Goal: Task Accomplishment & Management: Use online tool/utility

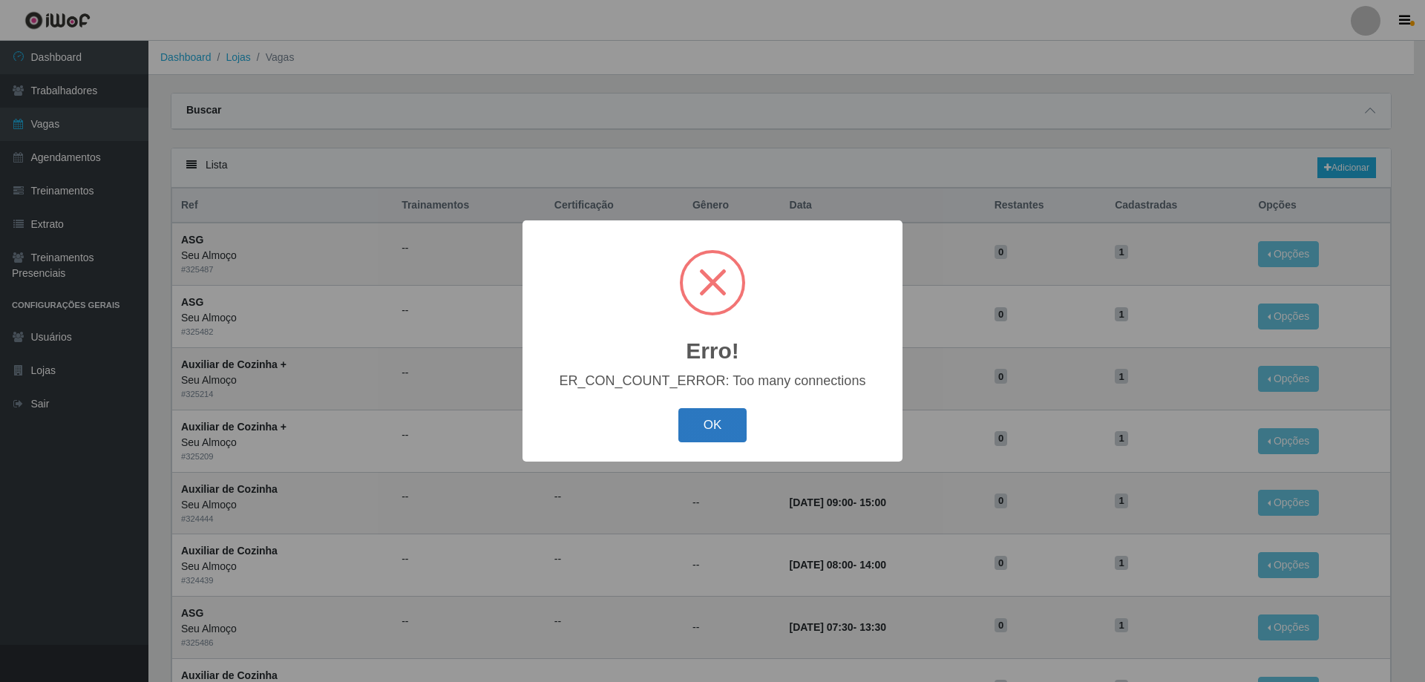
click at [741, 414] on button "OK" at bounding box center [713, 425] width 69 height 35
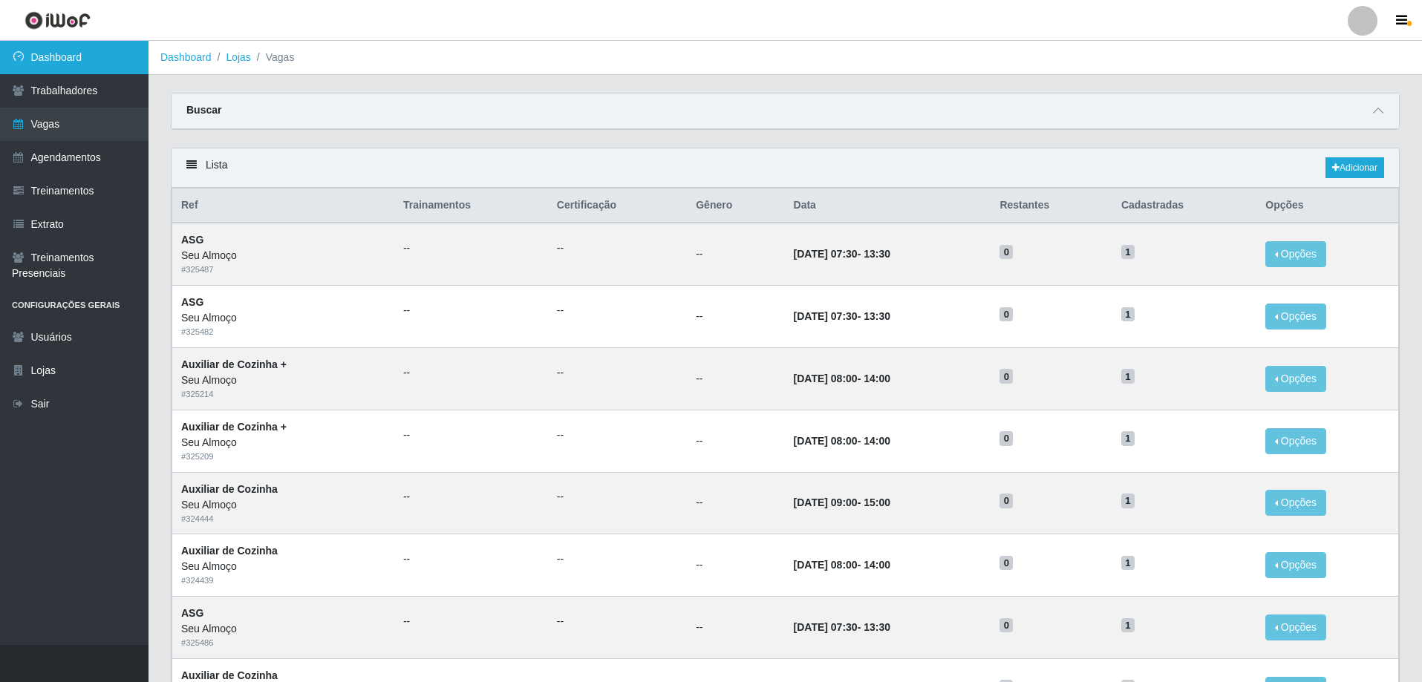
click at [85, 54] on link "Dashboard" at bounding box center [74, 57] width 148 height 33
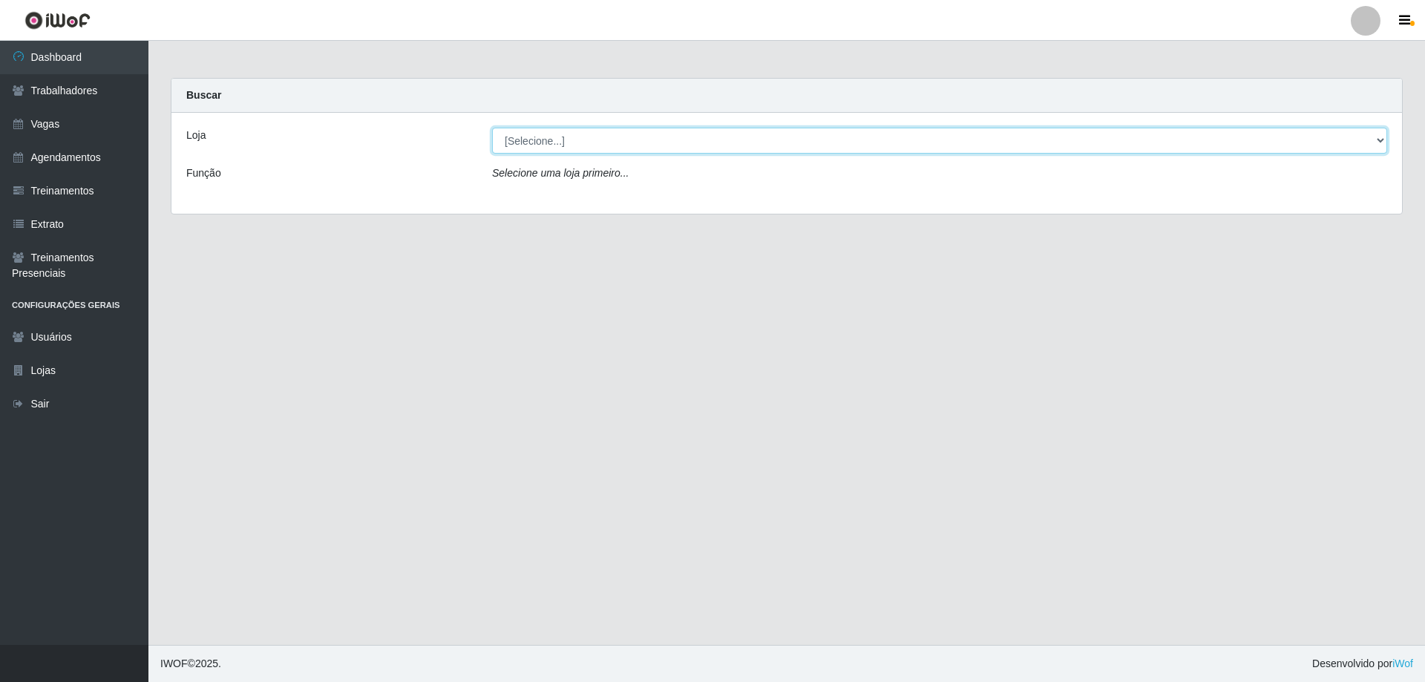
click at [734, 141] on select "[Selecione...] Seu Almoço" at bounding box center [939, 141] width 895 height 26
select select "431"
click at [492, 128] on select "[Selecione...] Seu Almoço" at bounding box center [939, 141] width 895 height 26
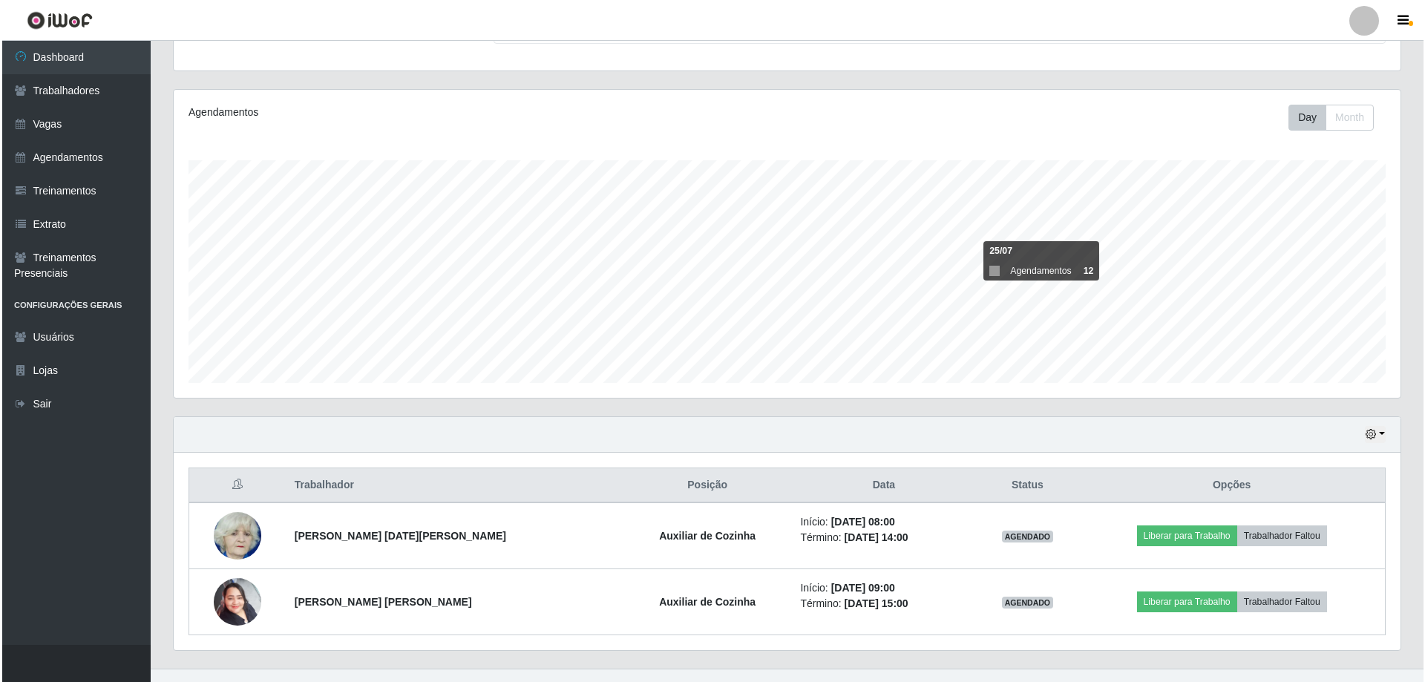
scroll to position [148, 0]
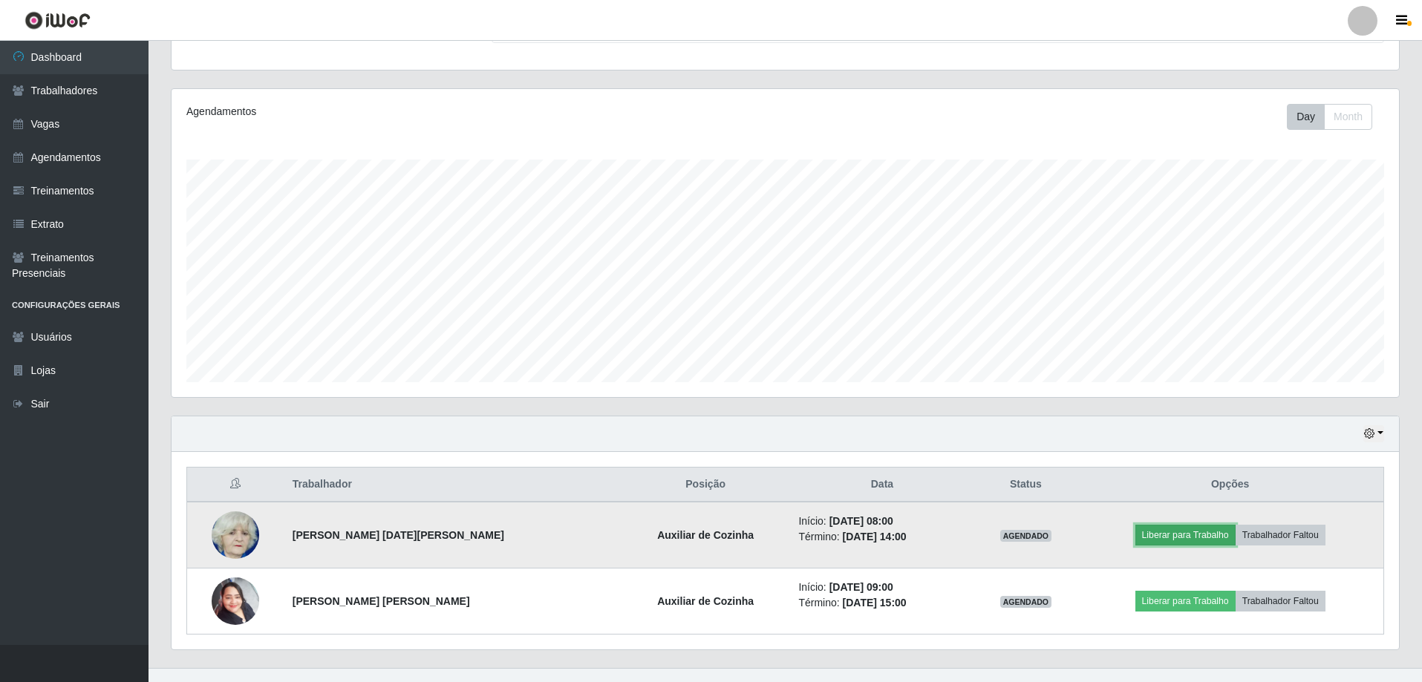
click at [1158, 530] on button "Liberar para Trabalho" at bounding box center [1185, 535] width 100 height 21
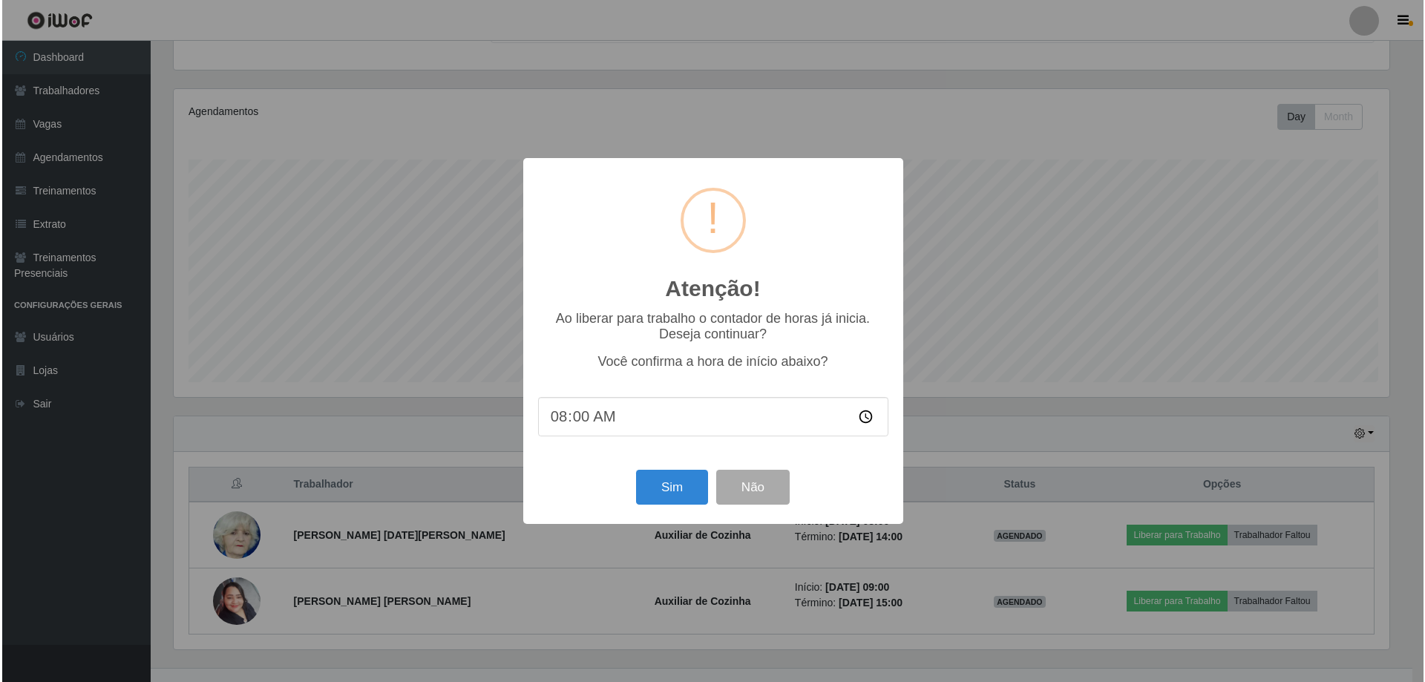
scroll to position [308, 1220]
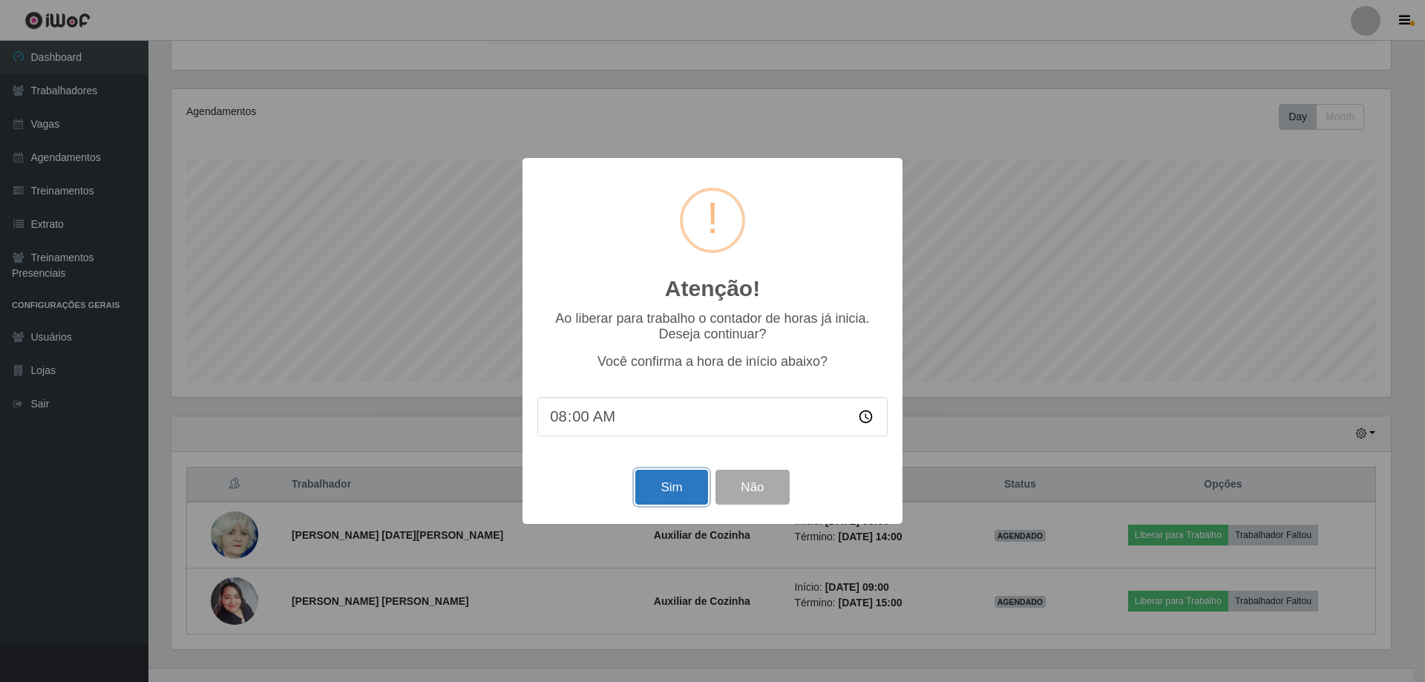
click at [683, 483] on button "Sim" at bounding box center [671, 487] width 72 height 35
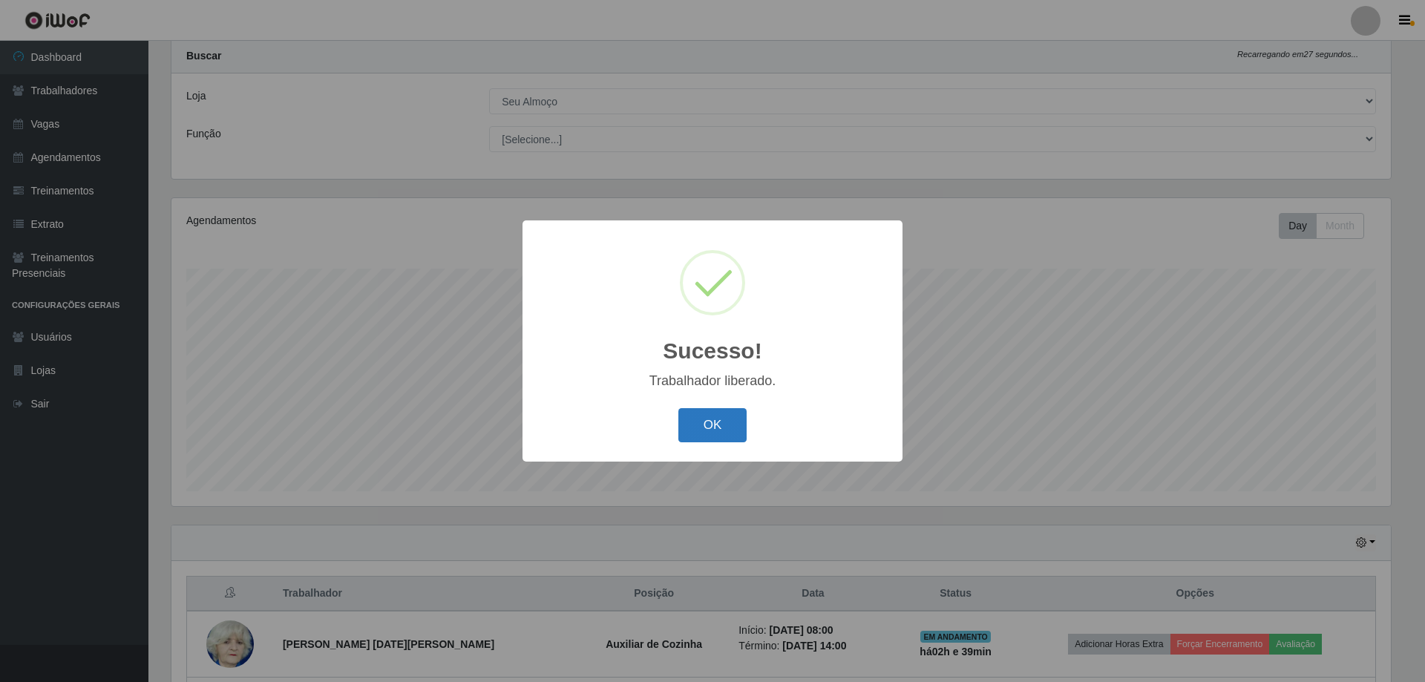
click at [736, 419] on button "OK" at bounding box center [713, 425] width 69 height 35
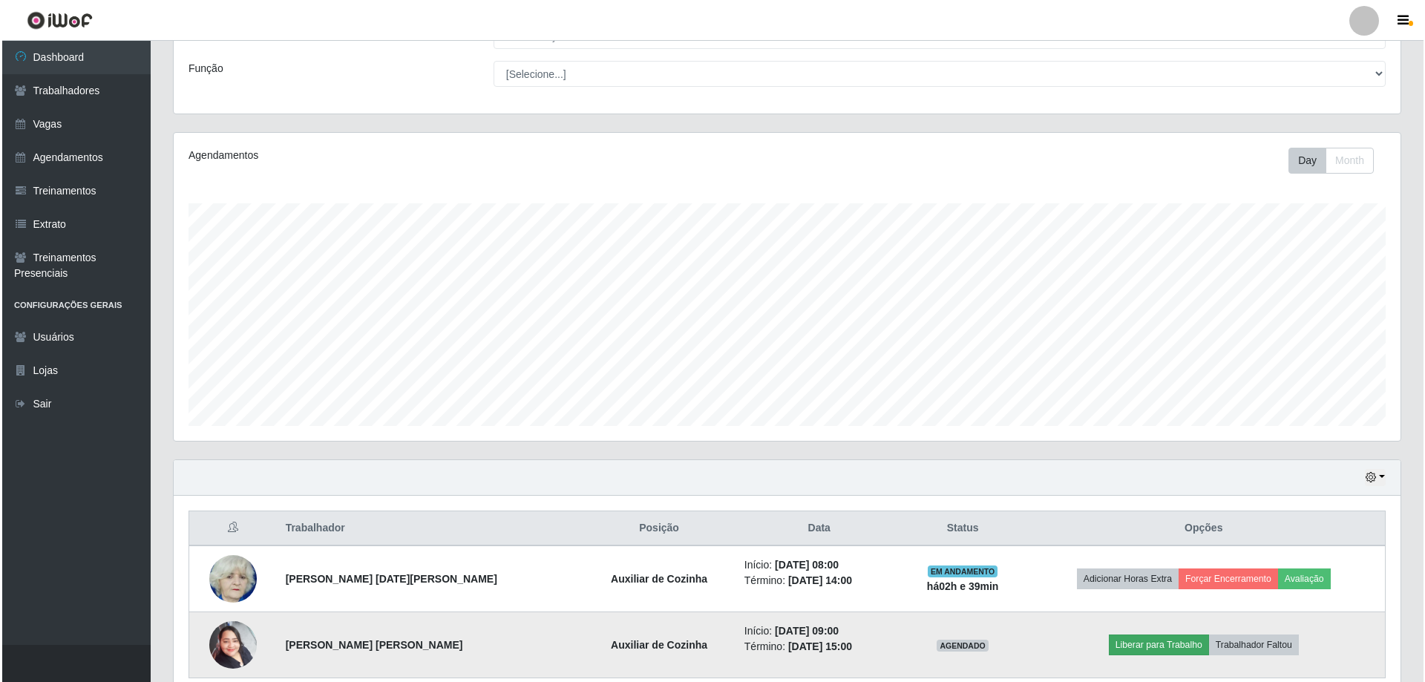
scroll to position [171, 0]
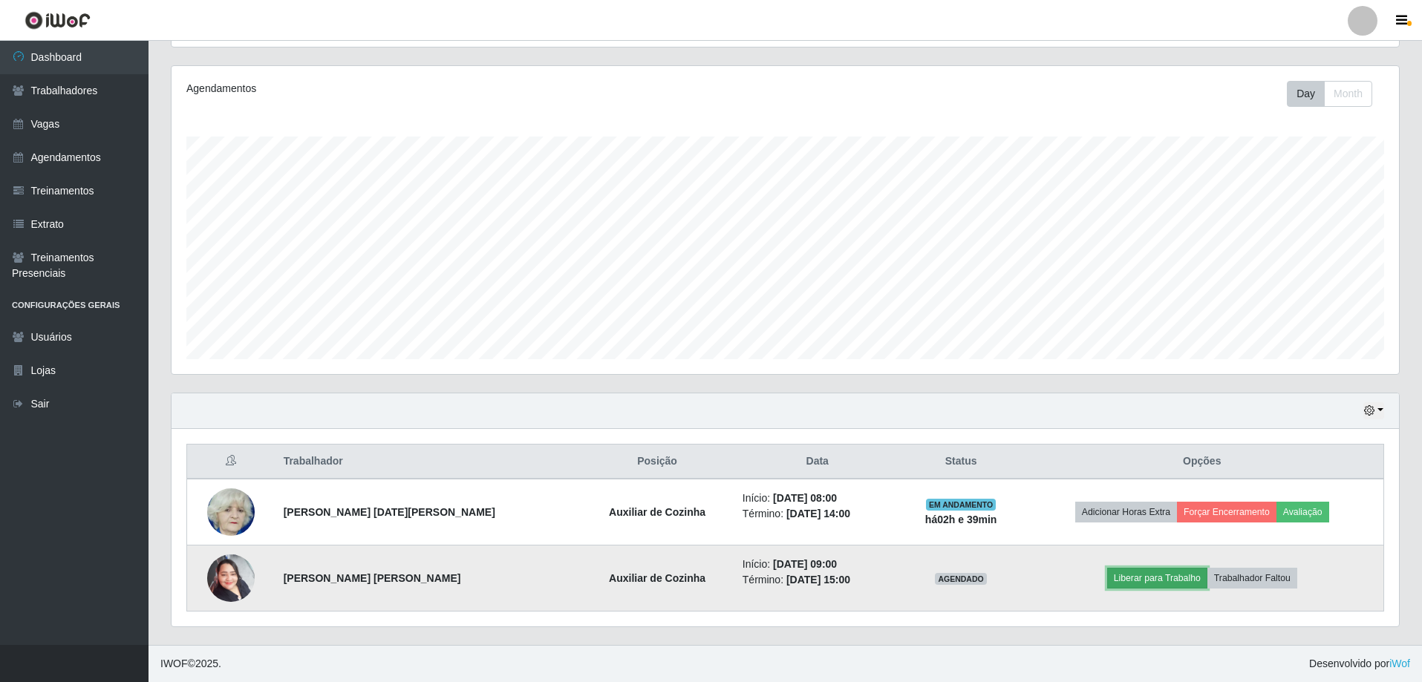
click at [1136, 581] on button "Liberar para Trabalho" at bounding box center [1157, 578] width 100 height 21
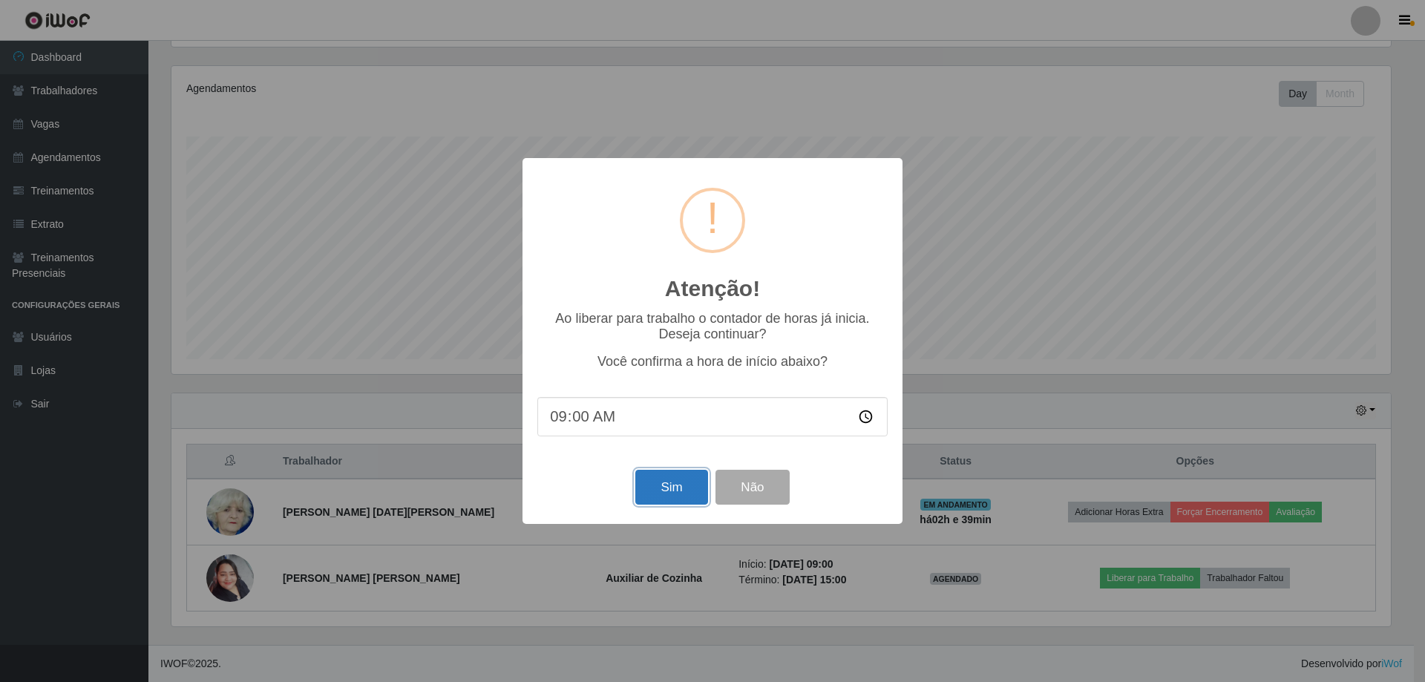
click at [674, 487] on button "Sim" at bounding box center [671, 487] width 72 height 35
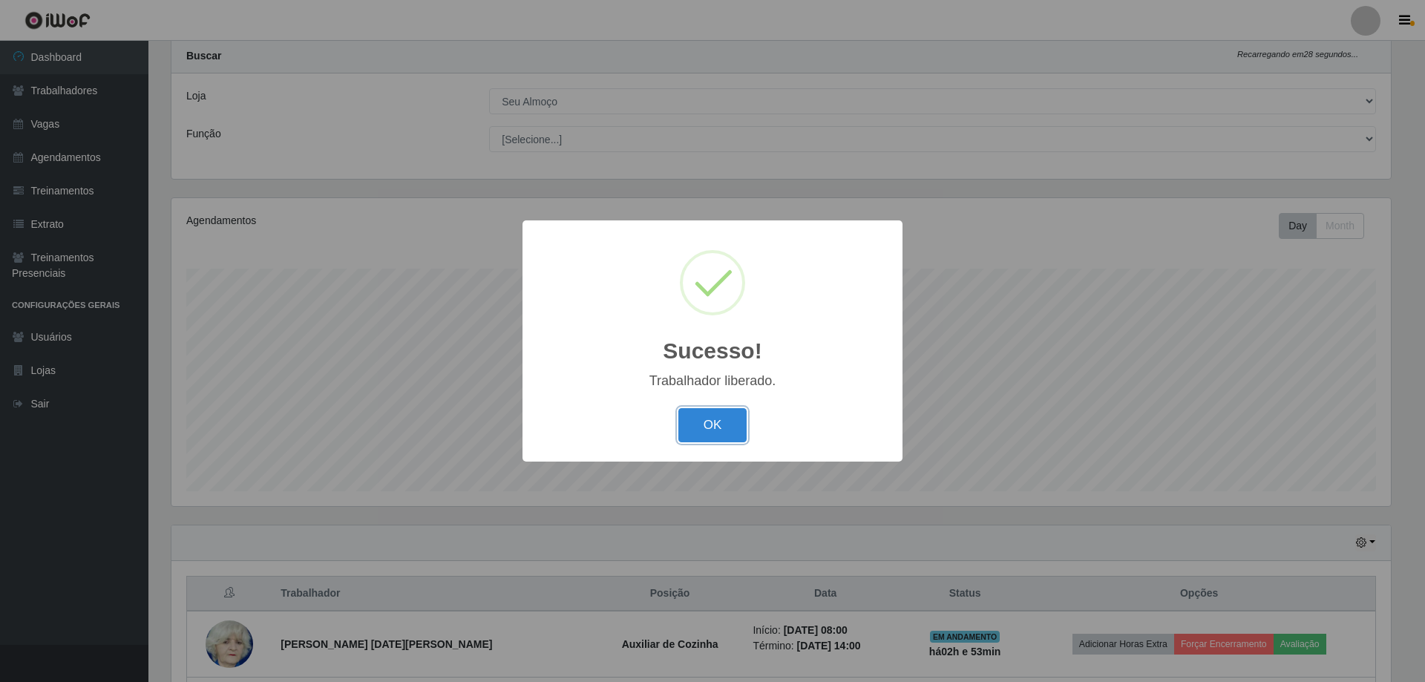
click at [708, 437] on button "OK" at bounding box center [713, 425] width 69 height 35
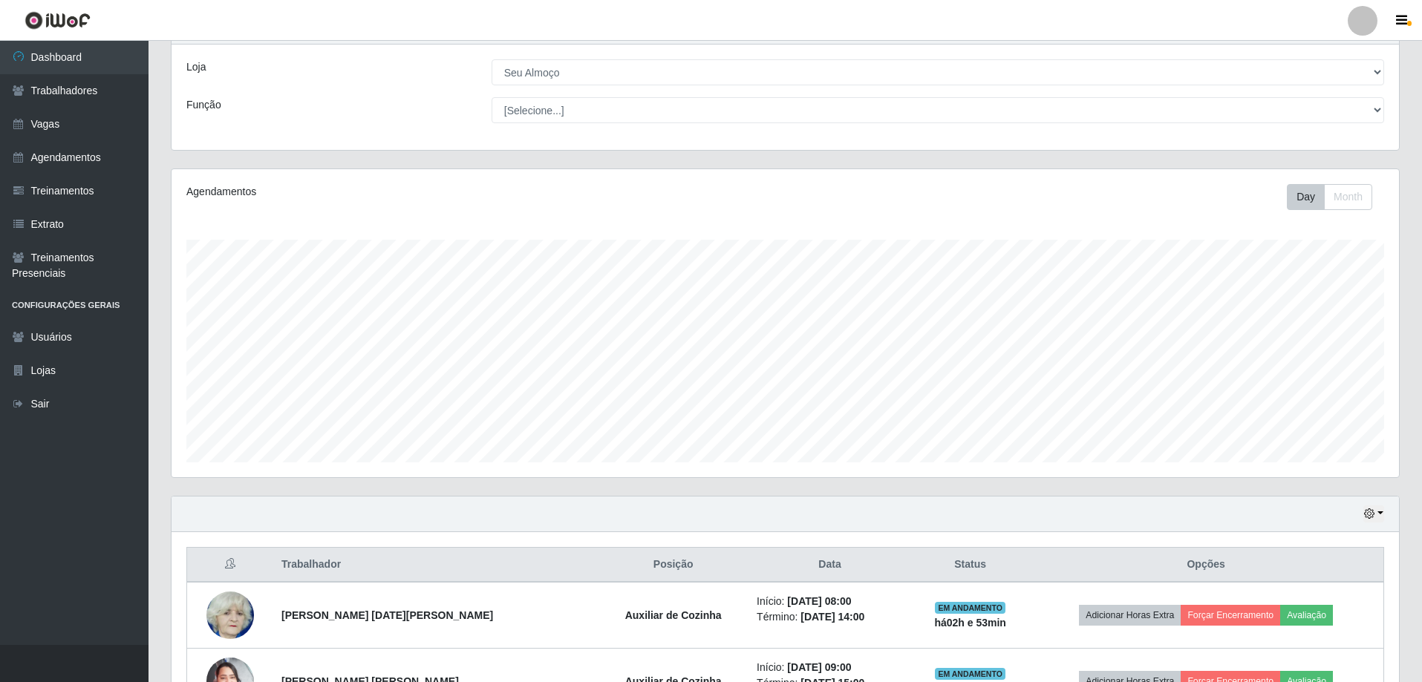
scroll to position [114, 0]
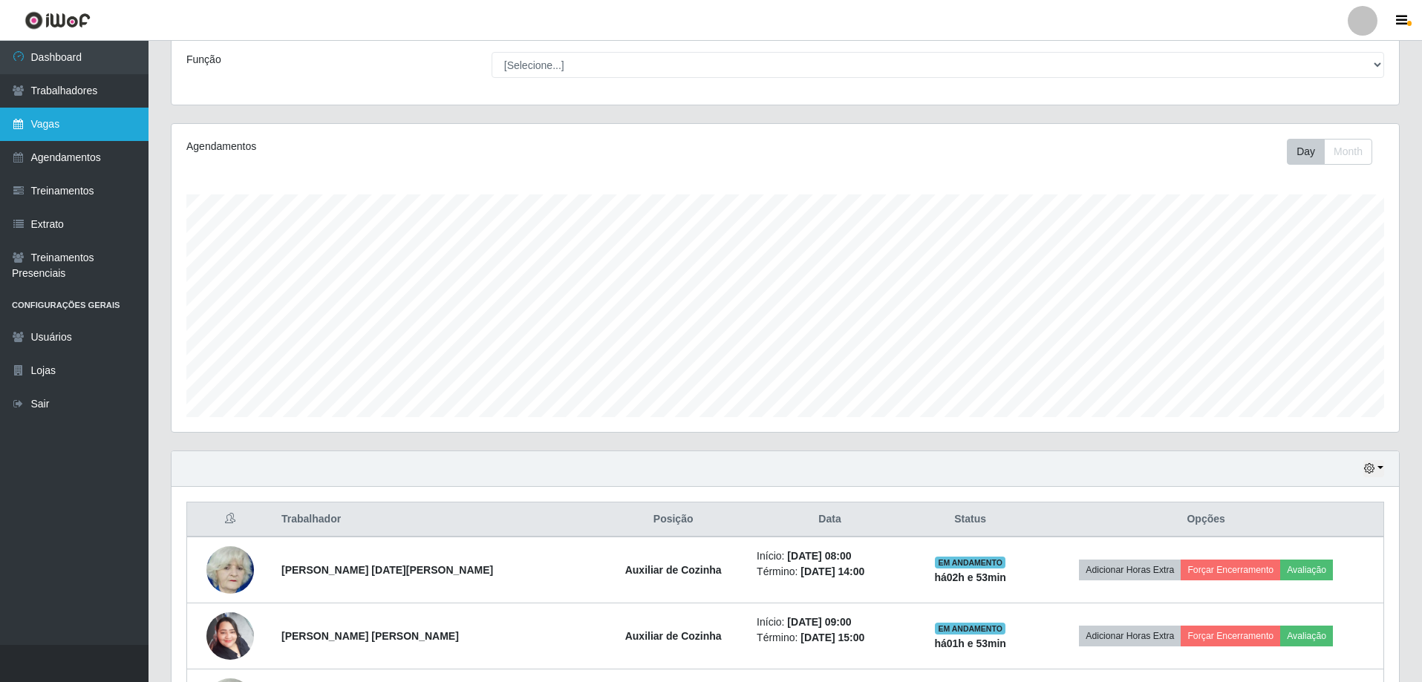
click at [50, 117] on link "Vagas" at bounding box center [74, 124] width 148 height 33
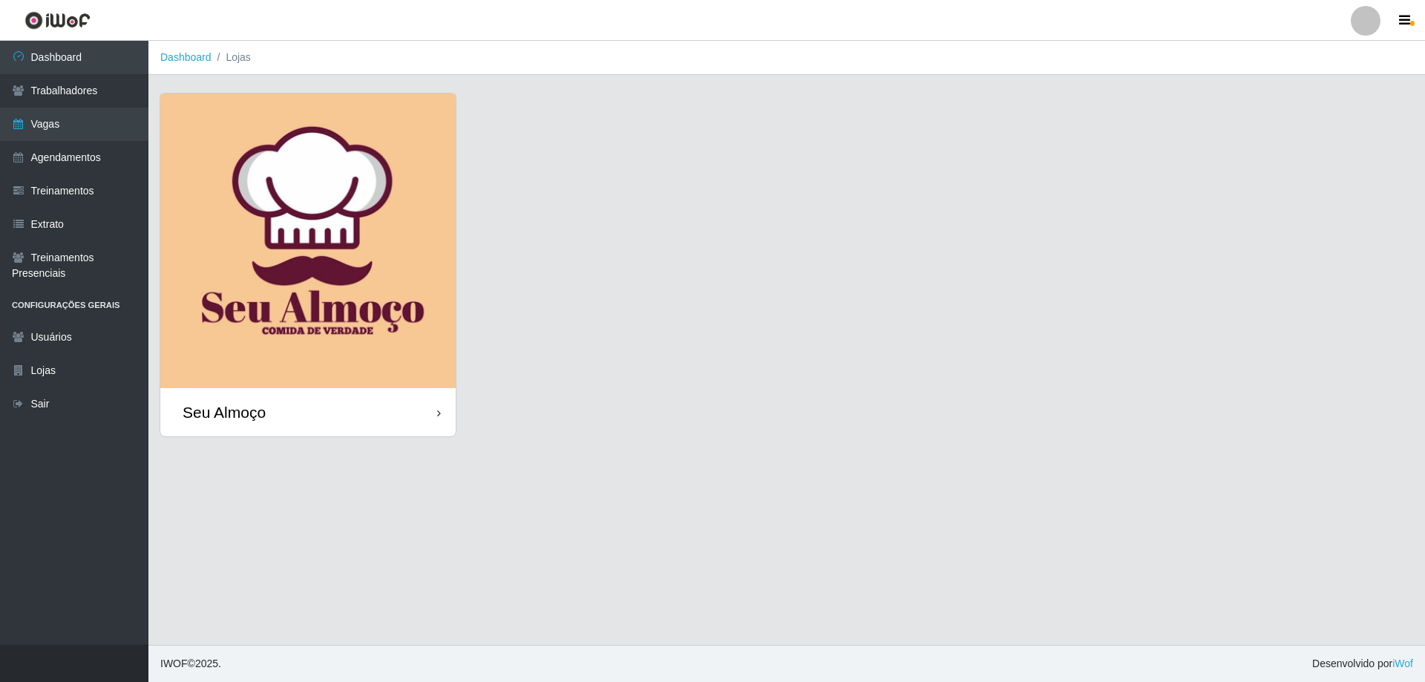
click at [364, 251] on img at bounding box center [307, 241] width 295 height 295
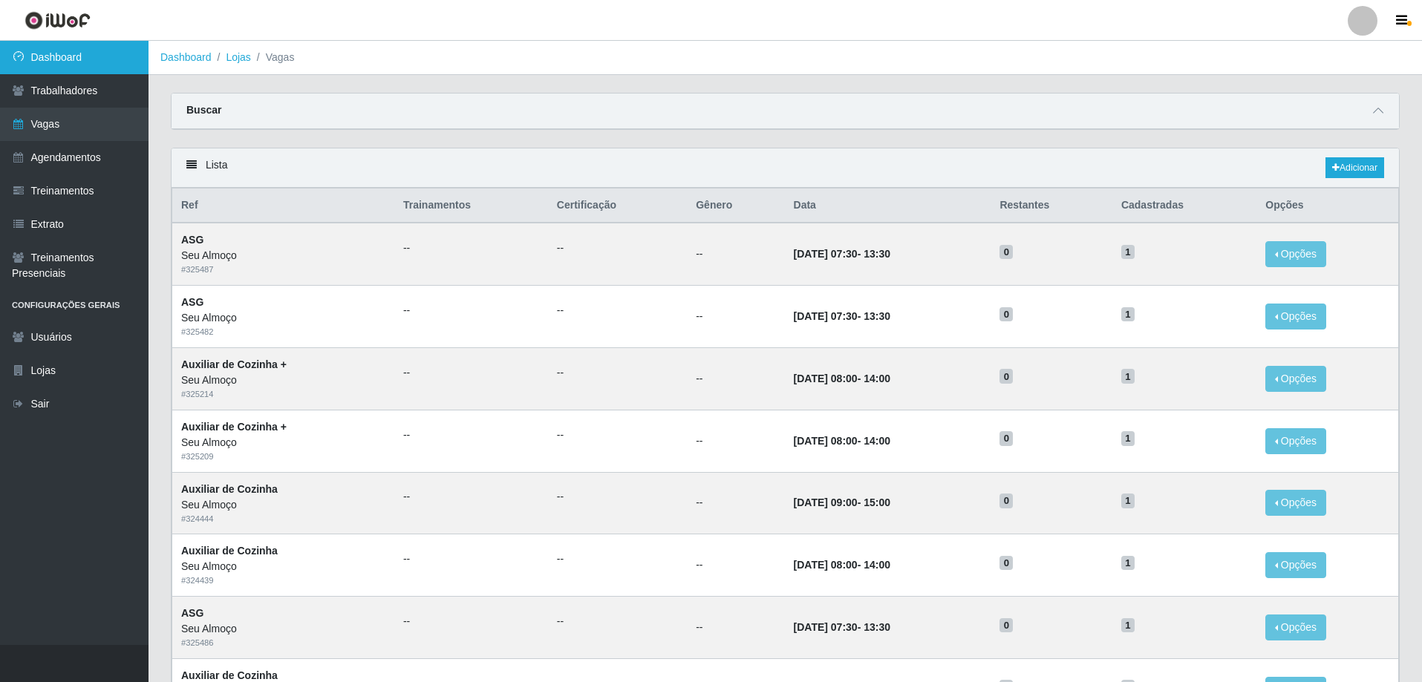
click at [61, 60] on link "Dashboard" at bounding box center [74, 57] width 148 height 33
